Goal: Use online tool/utility: Utilize a website feature to perform a specific function

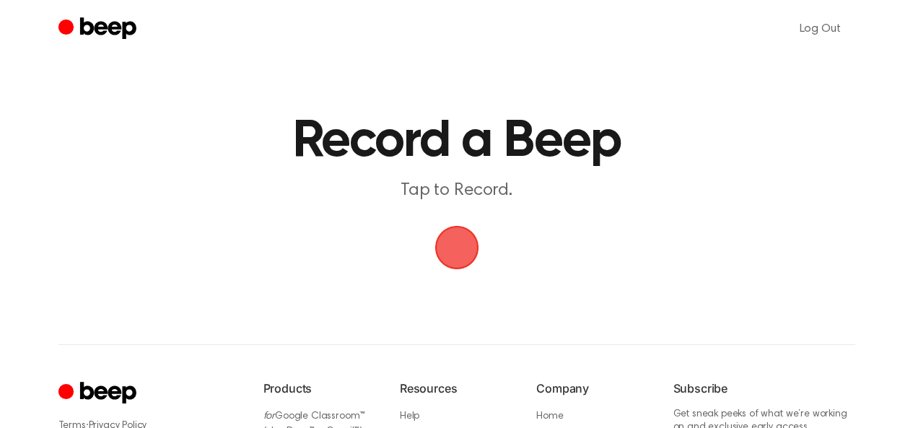
click at [447, 256] on span "button" at bounding box center [455, 247] width 49 height 49
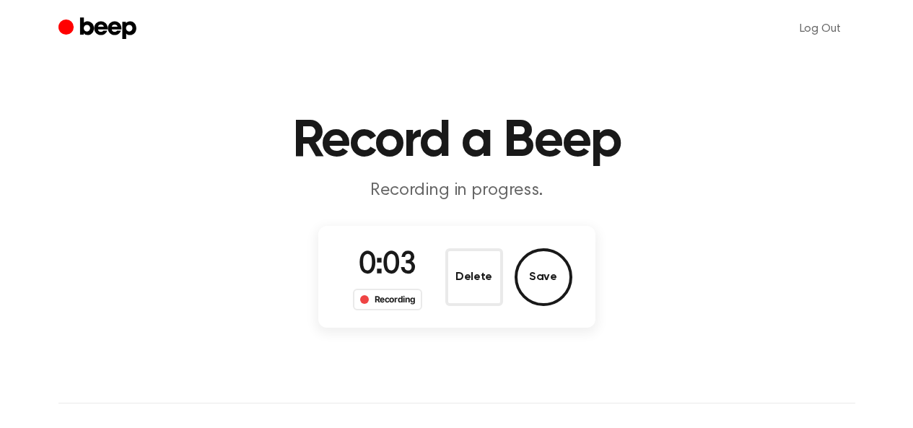
click at [486, 274] on button "Delete" at bounding box center [474, 277] width 58 height 58
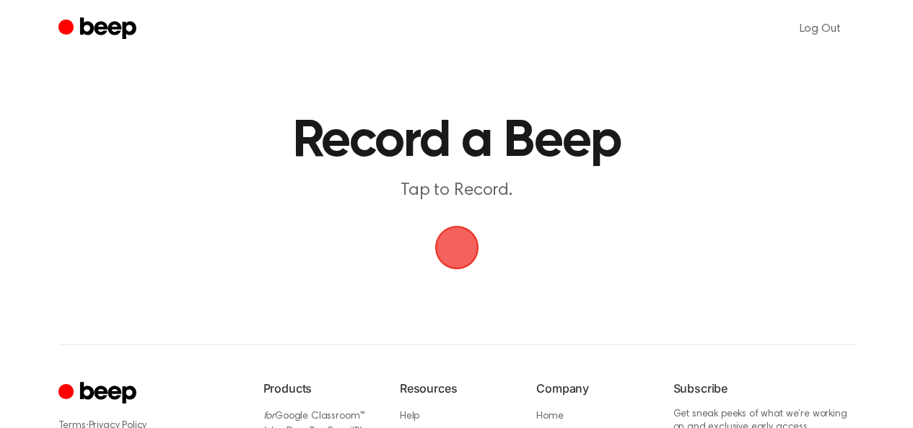
click at [463, 245] on span "button" at bounding box center [456, 247] width 81 height 81
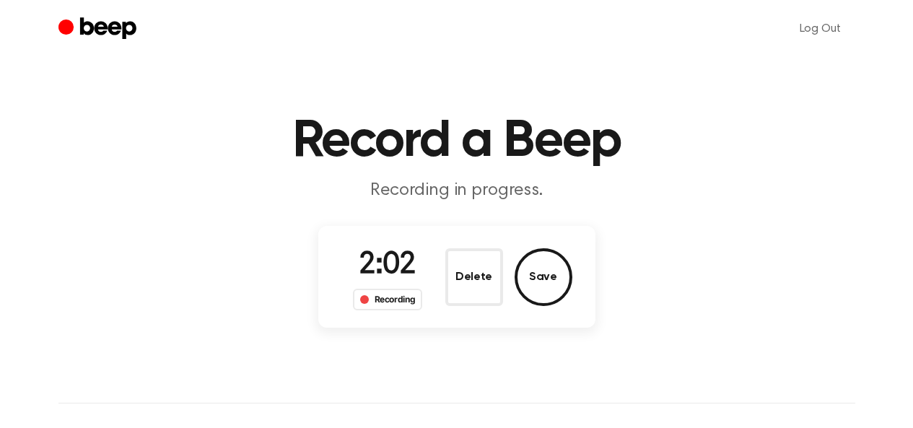
click at [540, 280] on button "Save" at bounding box center [543, 277] width 58 height 58
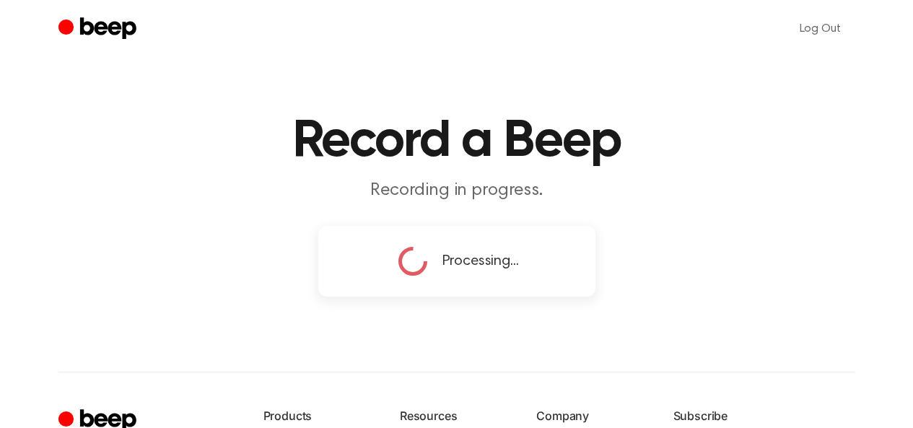
click at [146, 380] on div "Log Out Record a Beep Recording in progress. Processing... ⚠️ We are experienci…" at bounding box center [456, 324] width 913 height 649
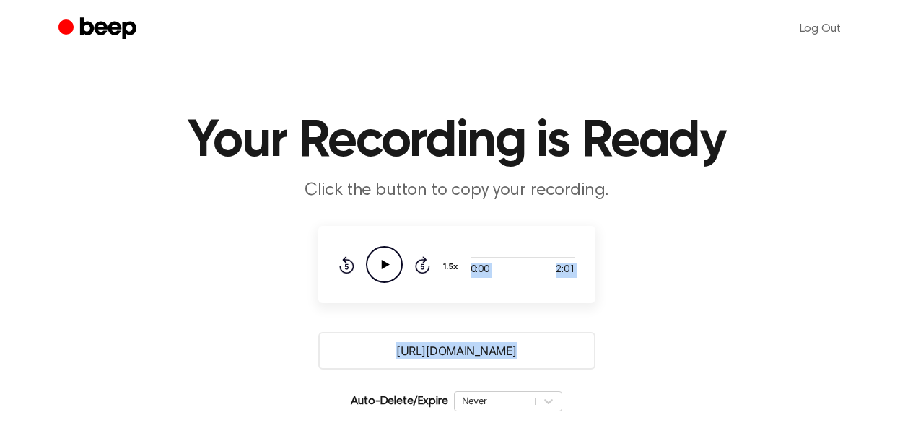
drag, startPoint x: 146, startPoint y: 366, endPoint x: 238, endPoint y: 246, distance: 150.8
click at [185, 362] on main "Your Recording is Ready Click the button to copy your recording. 0:00 2:01 Your…" at bounding box center [456, 265] width 913 height 531
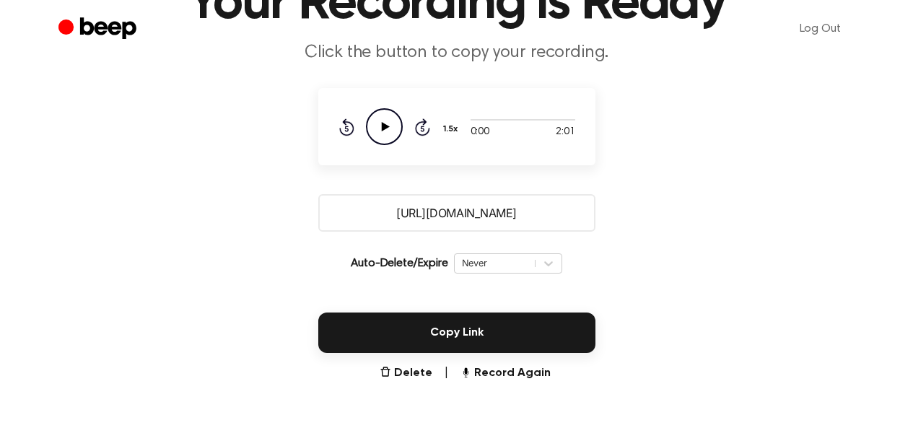
scroll to position [216, 0]
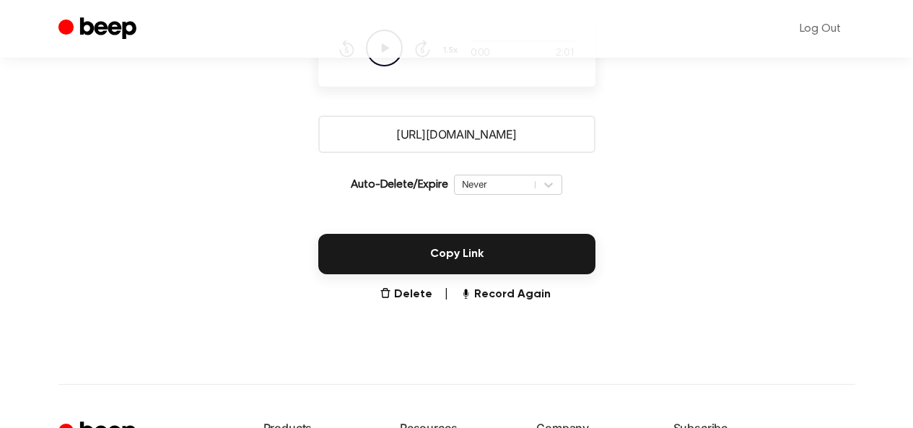
click at [460, 257] on button "Copy Link" at bounding box center [456, 254] width 277 height 40
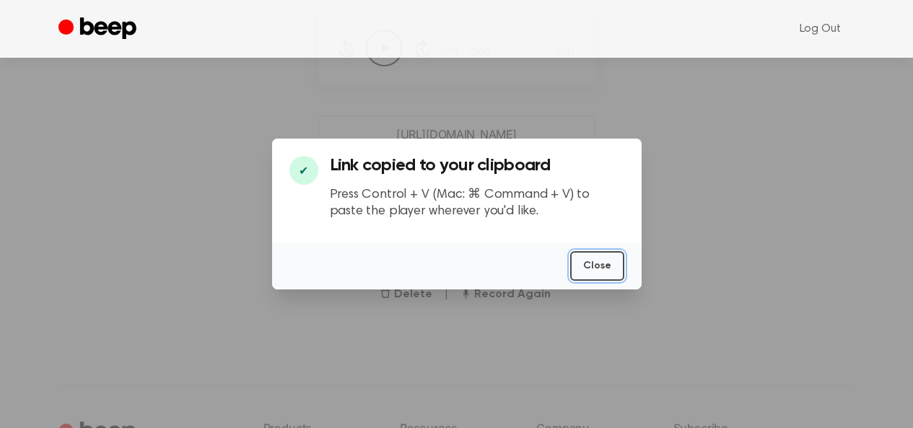
click at [608, 260] on button "Close" at bounding box center [597, 266] width 54 height 30
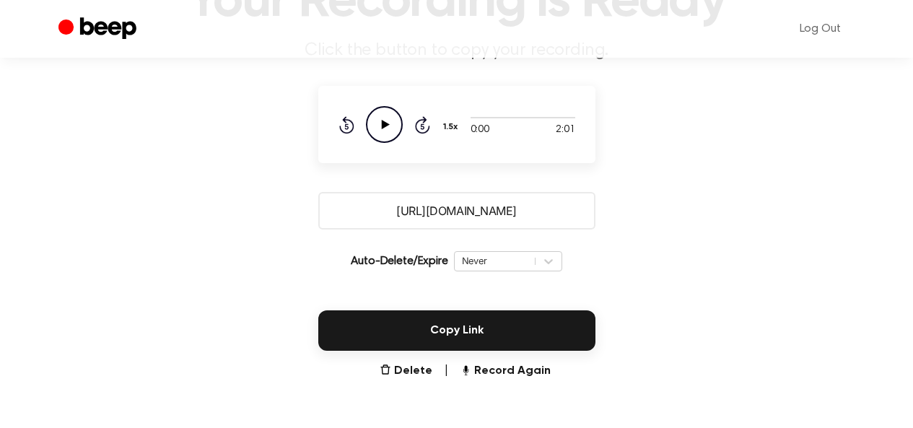
scroll to position [289, 0]
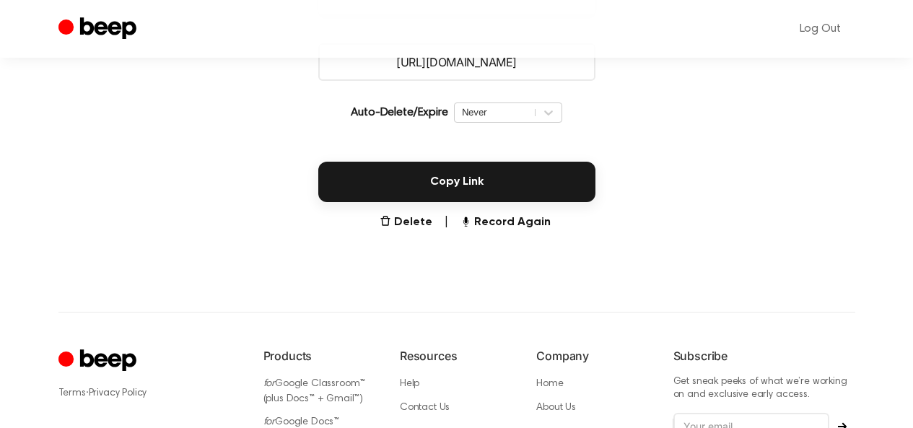
click at [495, 224] on button "Record Again" at bounding box center [505, 222] width 91 height 17
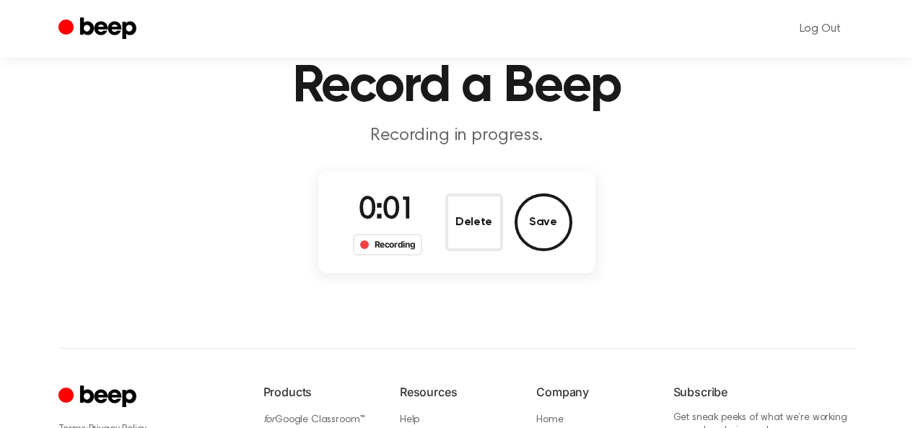
scroll to position [0, 0]
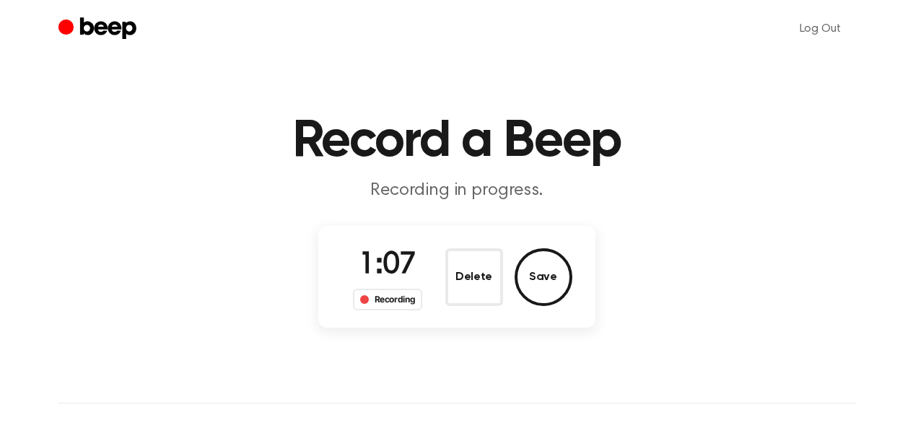
click at [547, 278] on button "Save" at bounding box center [543, 277] width 58 height 58
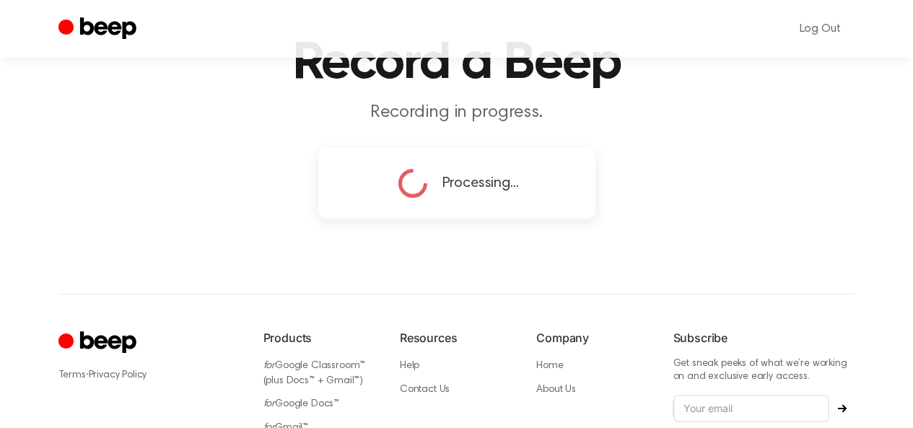
scroll to position [66, 0]
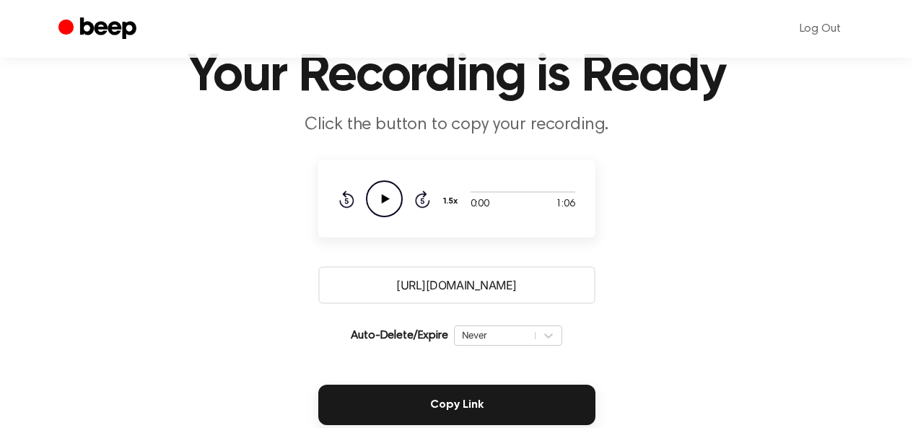
click at [473, 392] on button "Copy Link" at bounding box center [456, 405] width 277 height 40
